Goal: Task Accomplishment & Management: Use online tool/utility

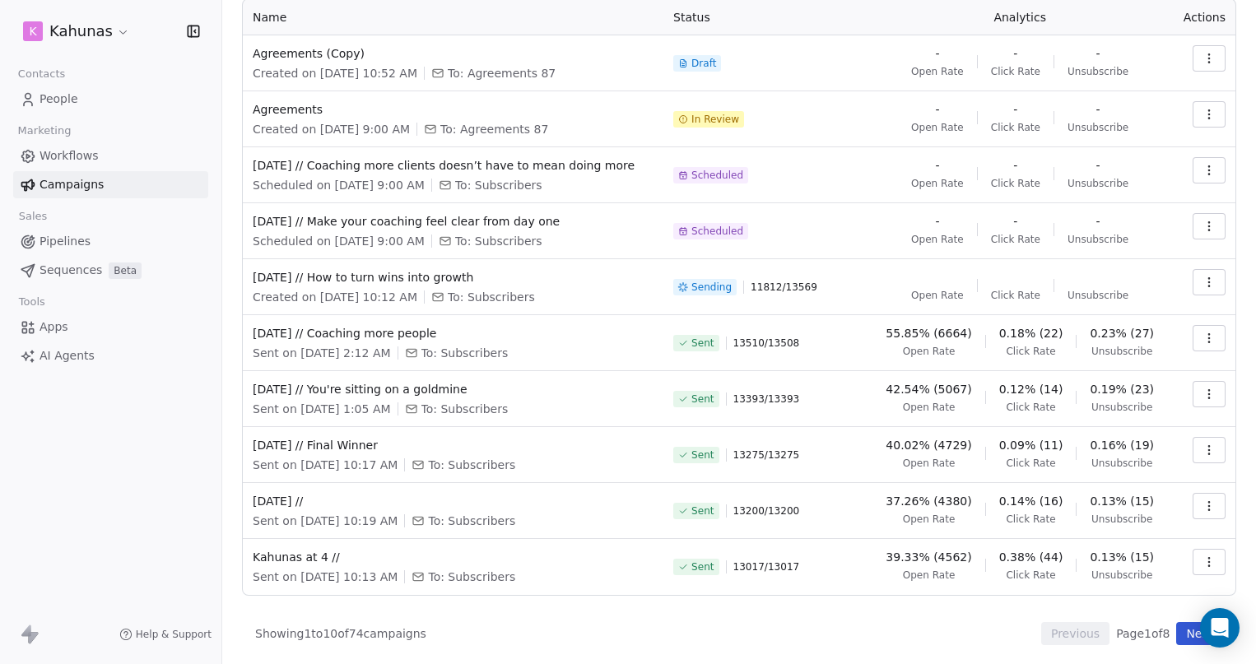
scroll to position [105, 0]
click at [421, 217] on span "[DATE] // Make your coaching feel clear from day one" at bounding box center [453, 220] width 401 height 16
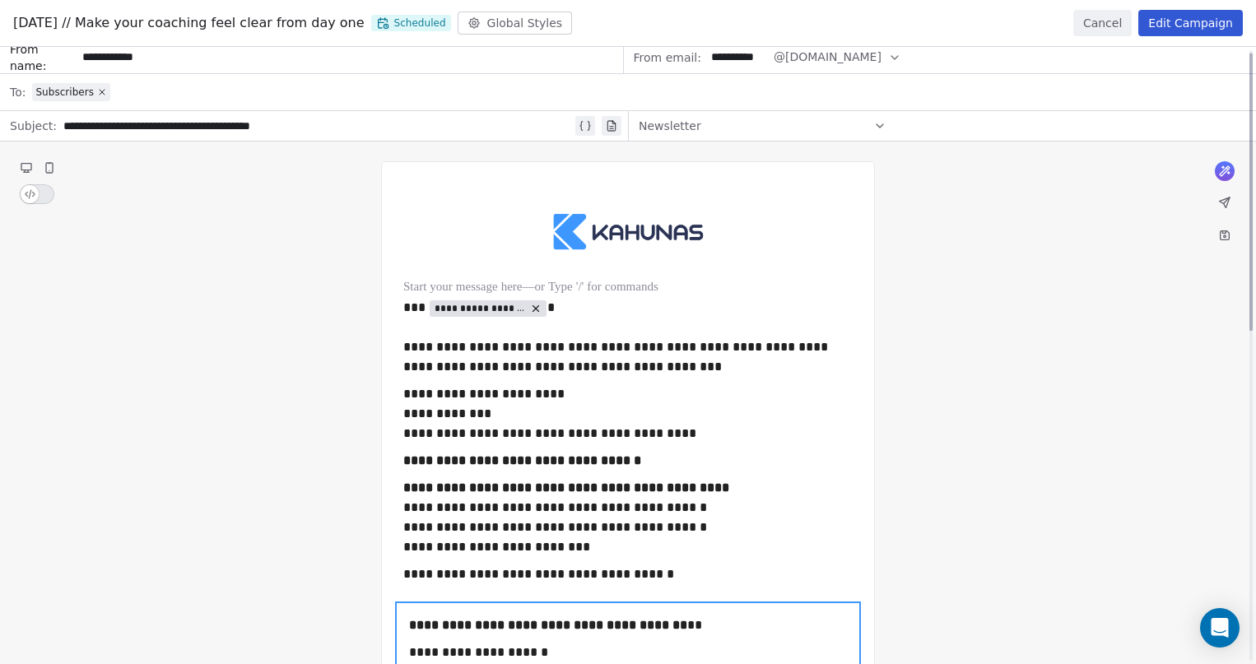
scroll to position [0, 0]
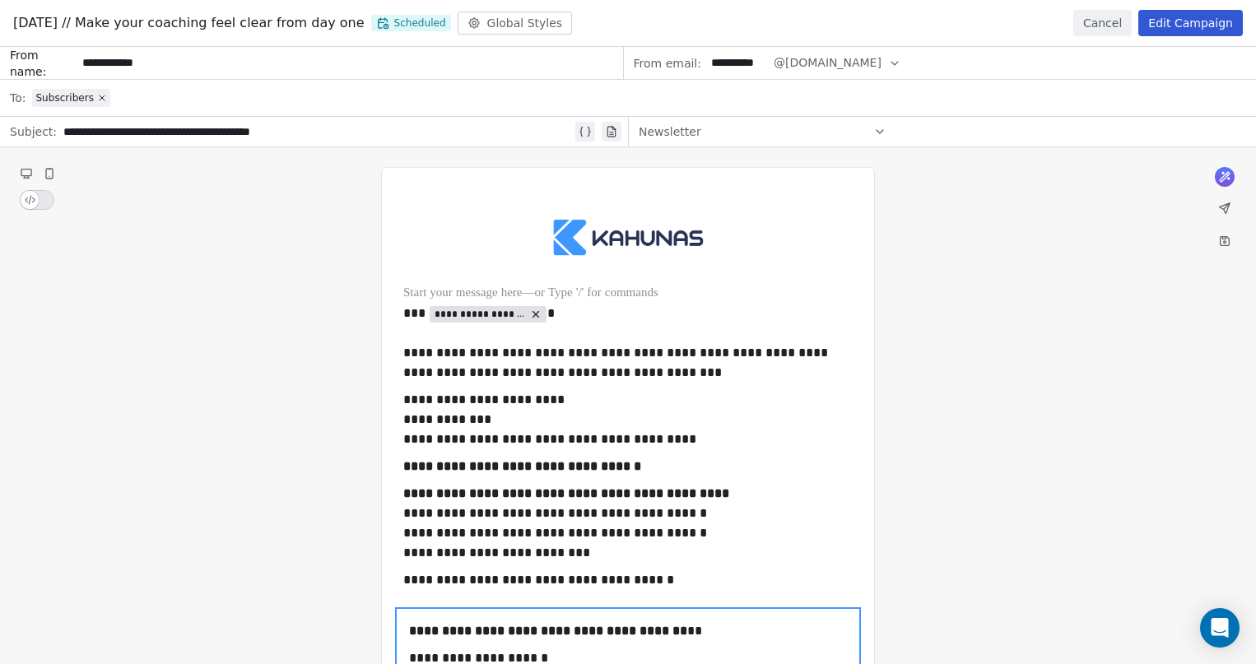
drag, startPoint x: 326, startPoint y: 133, endPoint x: 67, endPoint y: 130, distance: 259.3
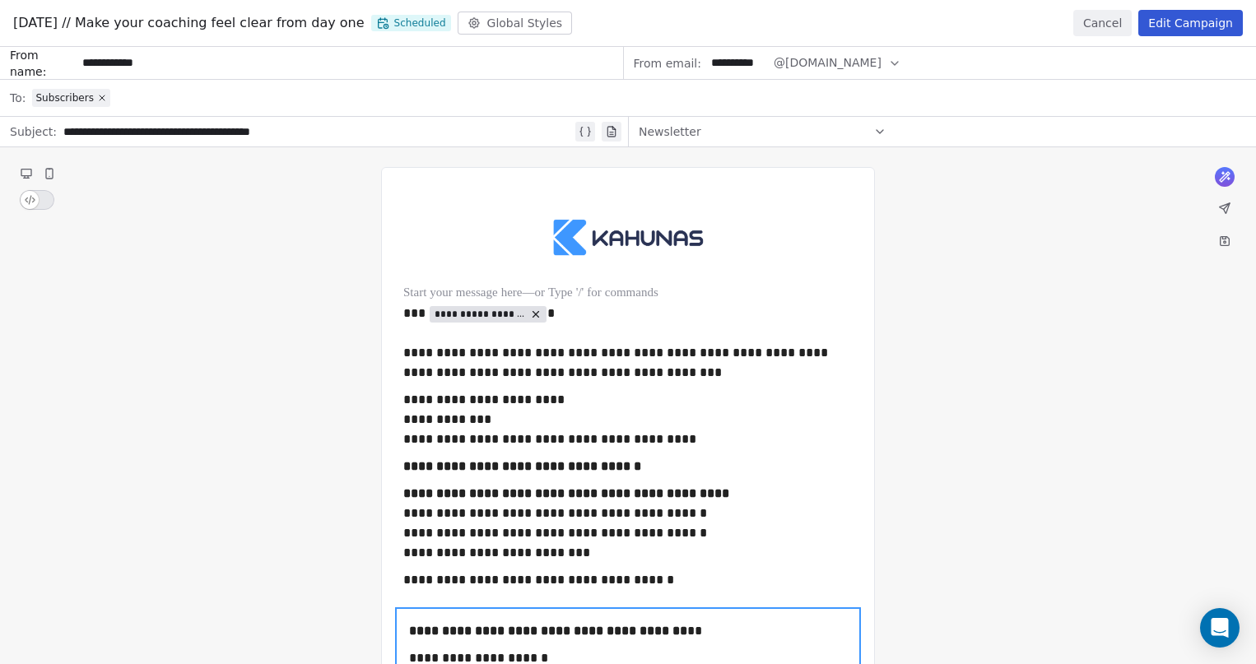
drag, startPoint x: 305, startPoint y: 131, endPoint x: 88, endPoint y: 135, distance: 217.3
copy div "**********"
click at [1172, 19] on button "Edit Campaign" at bounding box center [1190, 23] width 105 height 26
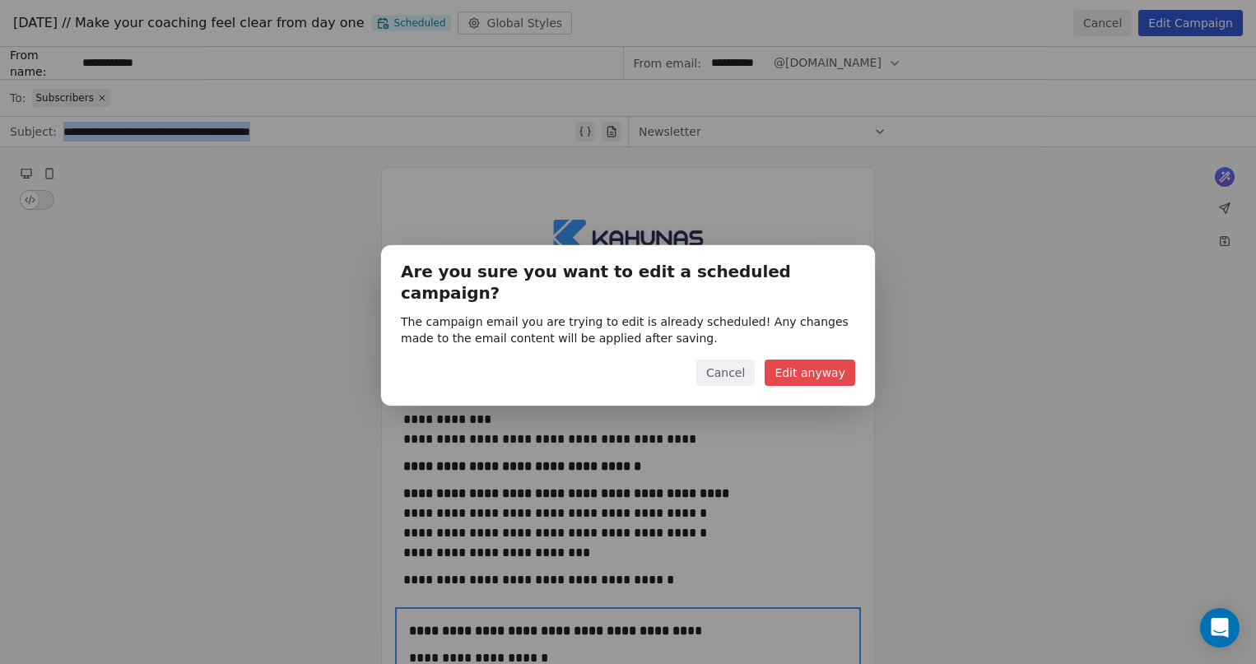
click at [737, 365] on button "Cancel" at bounding box center [725, 373] width 58 height 26
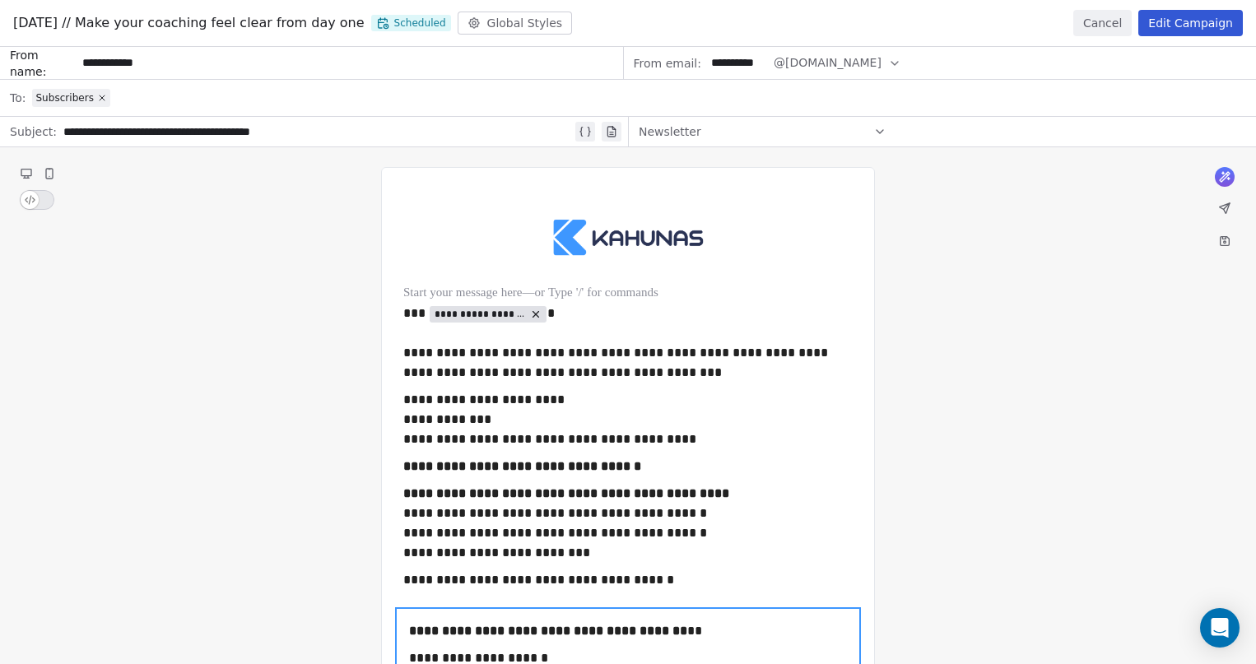
click at [1120, 38] on div "[DATE] // Make your coaching feel clear from day one Scheduled Global Styles Ca…" at bounding box center [628, 23] width 1256 height 47
click at [1117, 31] on button "Cancel" at bounding box center [1102, 23] width 58 height 26
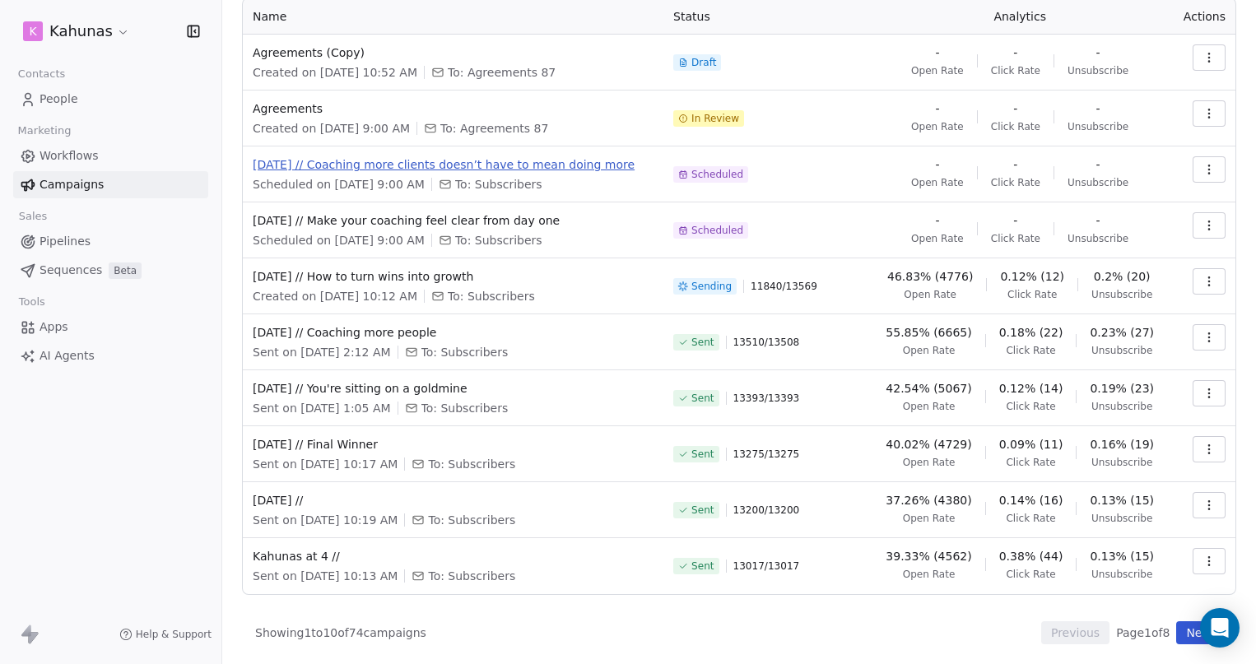
click at [319, 165] on span "[DATE] // Coaching more clients doesn’t have to mean doing more" at bounding box center [453, 164] width 401 height 16
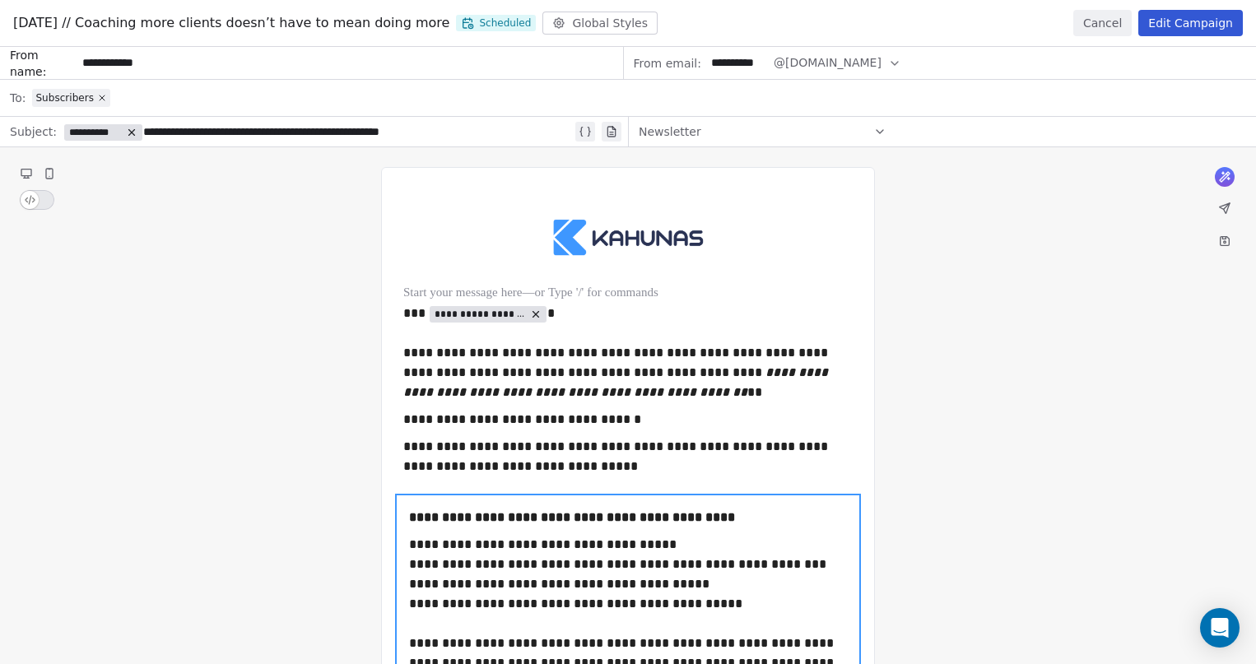
copy div "**********"
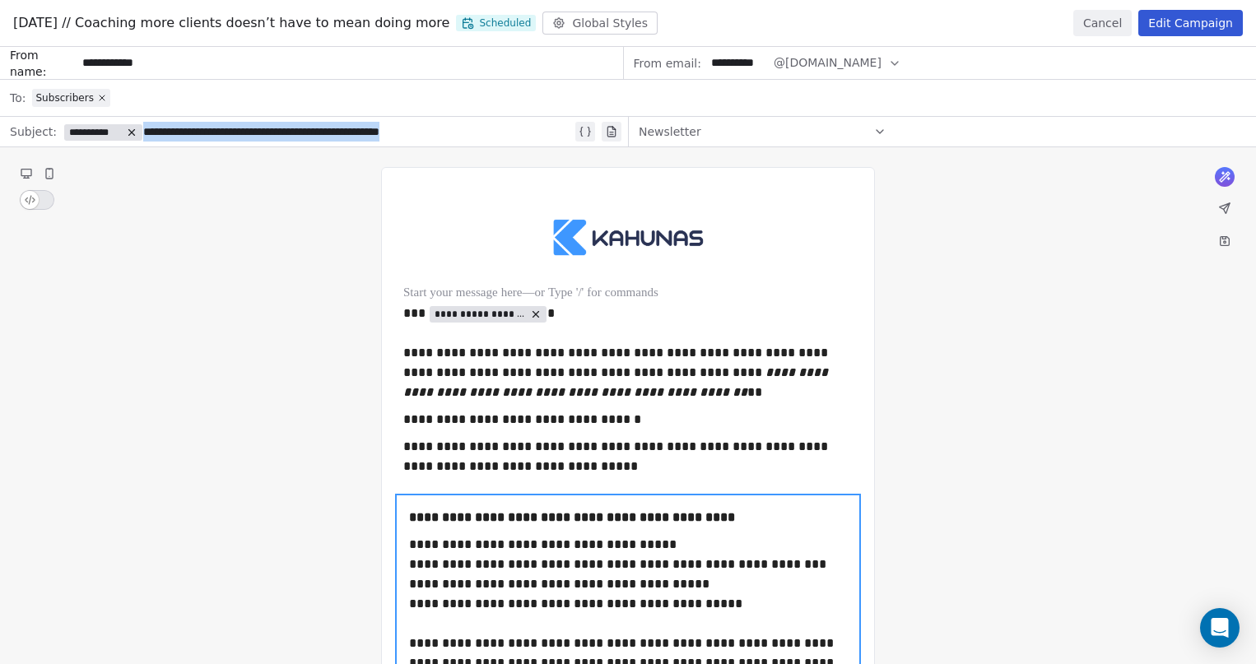
click at [1119, 19] on button "Cancel" at bounding box center [1102, 23] width 58 height 26
